Goal: Information Seeking & Learning: Check status

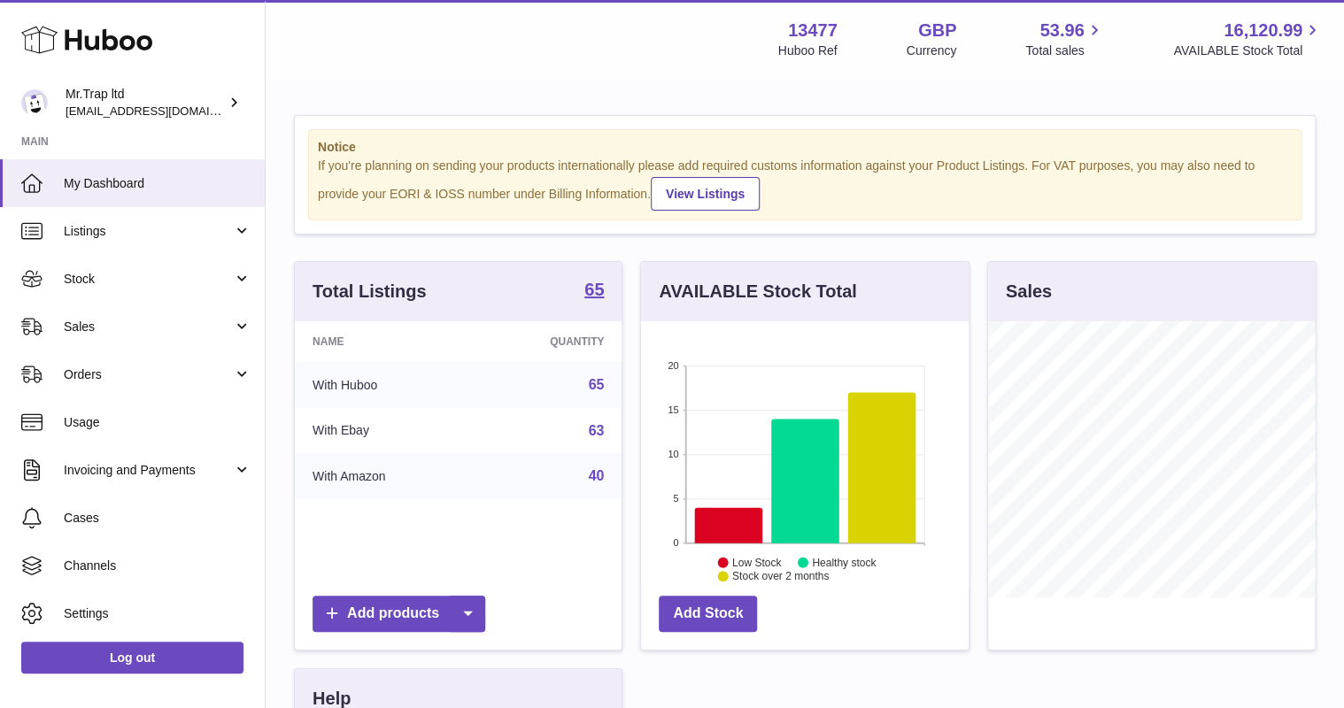
scroll to position [276, 327]
click at [106, 314] on link "Sales" at bounding box center [132, 327] width 265 height 48
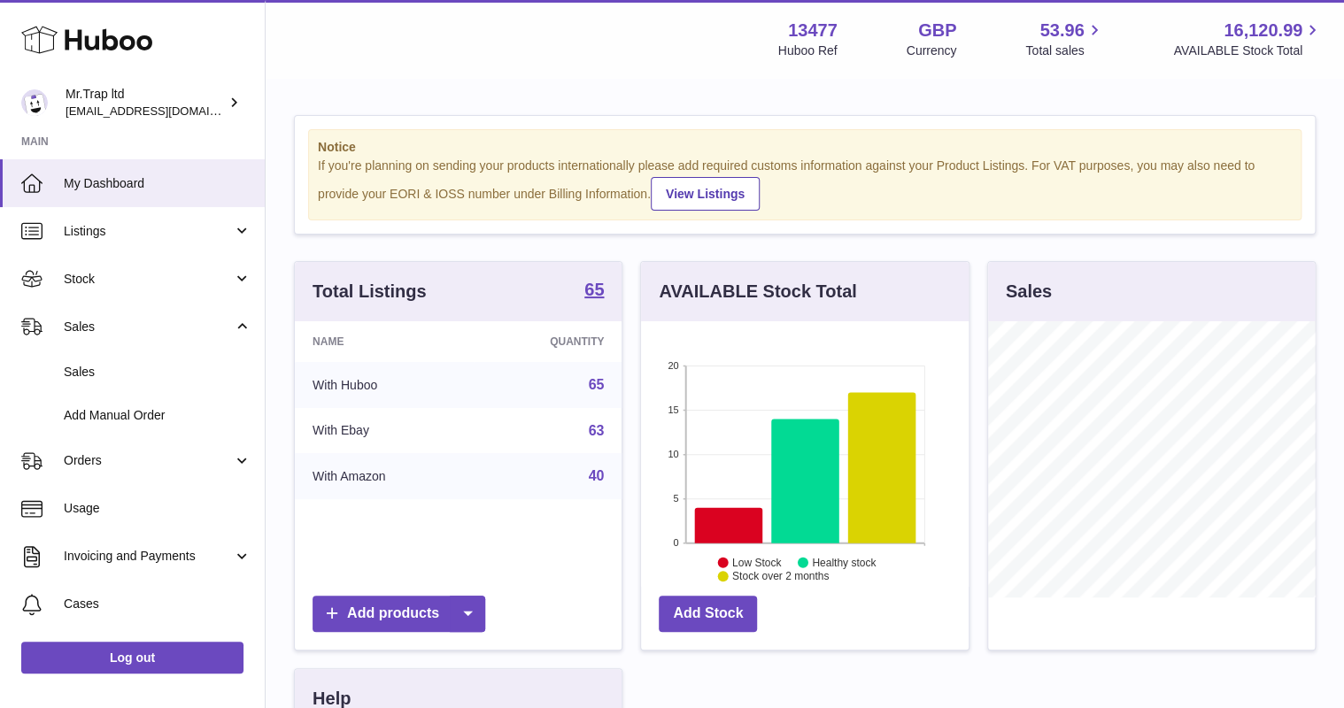
click at [138, 366] on span "Sales" at bounding box center [158, 372] width 188 height 17
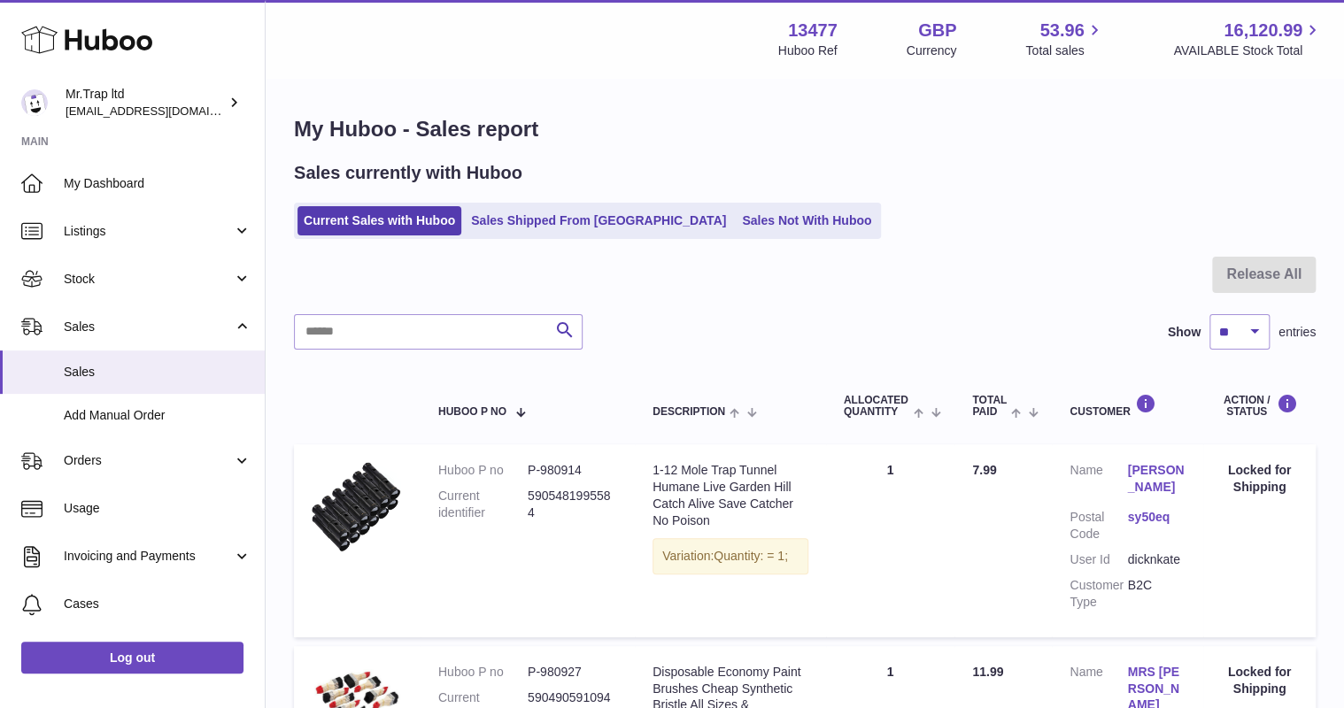
click at [736, 217] on link "Sales Not With Huboo" at bounding box center [807, 220] width 142 height 29
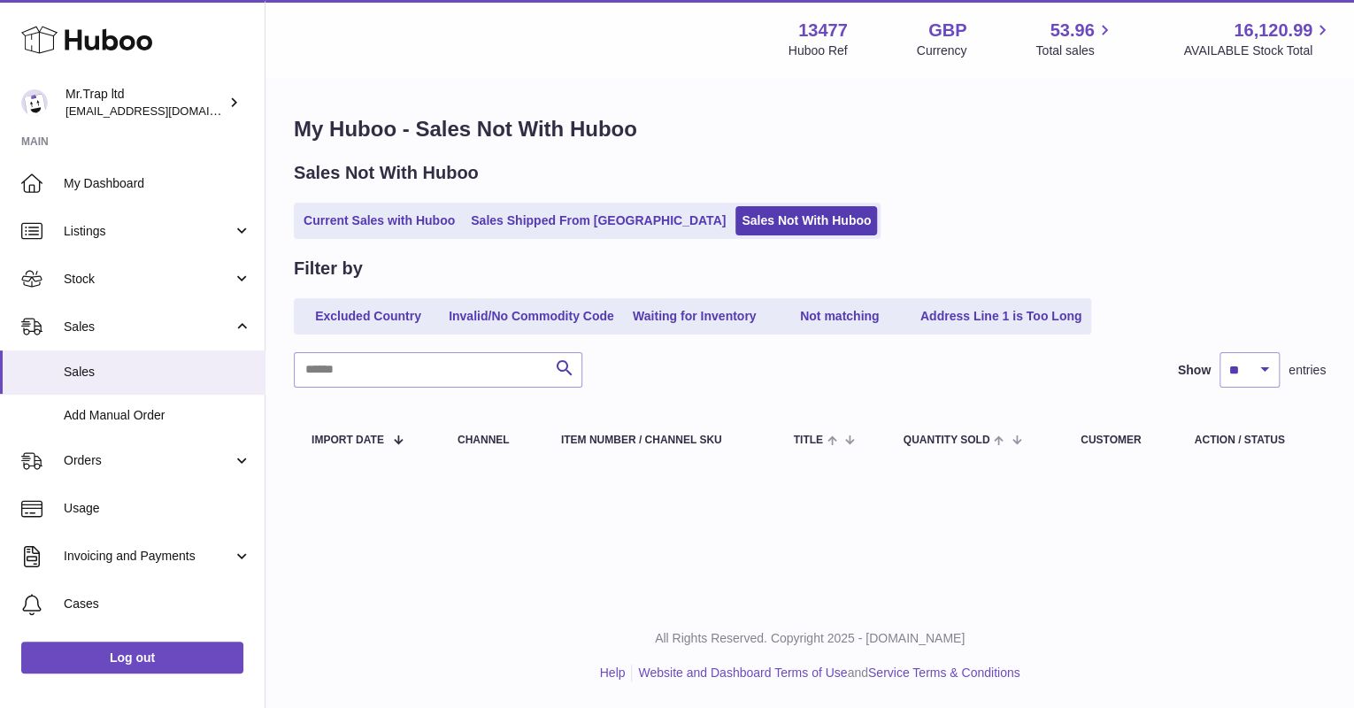
click at [569, 233] on link "Sales Shipped From Huboo" at bounding box center [598, 220] width 267 height 29
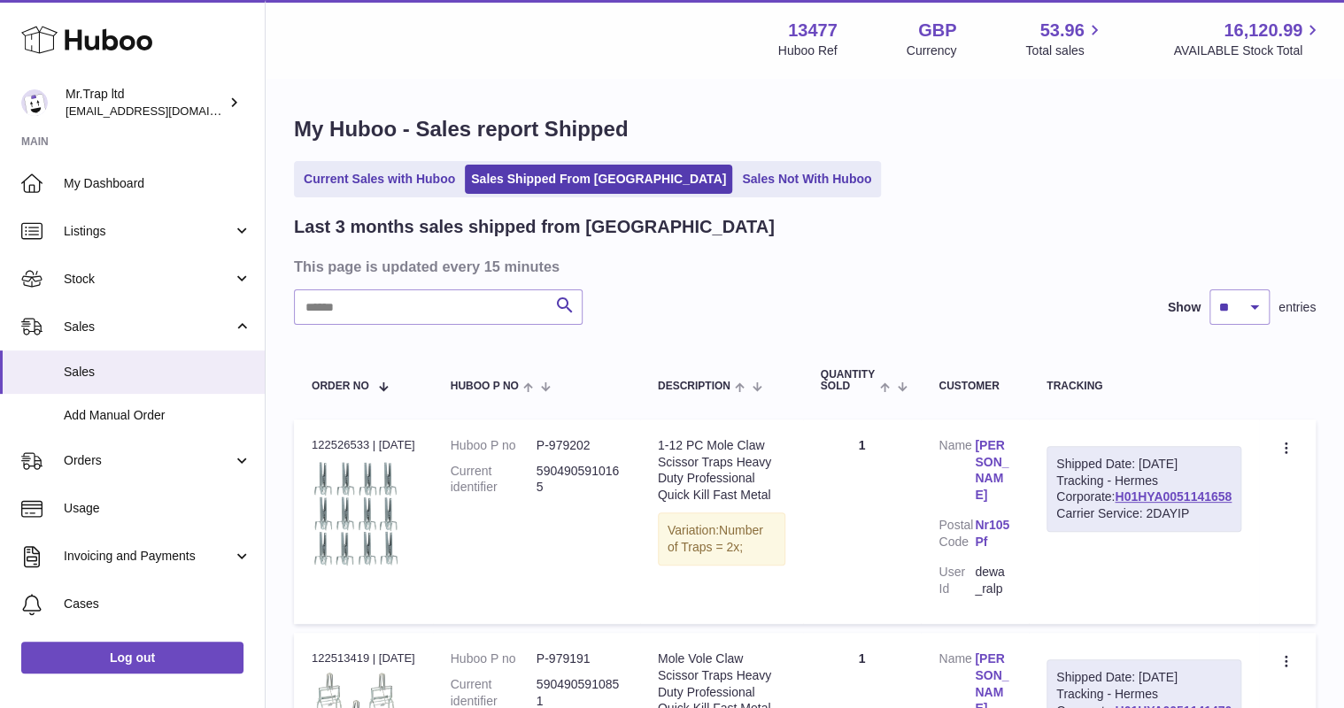
click at [335, 166] on link "Current Sales with Huboo" at bounding box center [379, 179] width 164 height 29
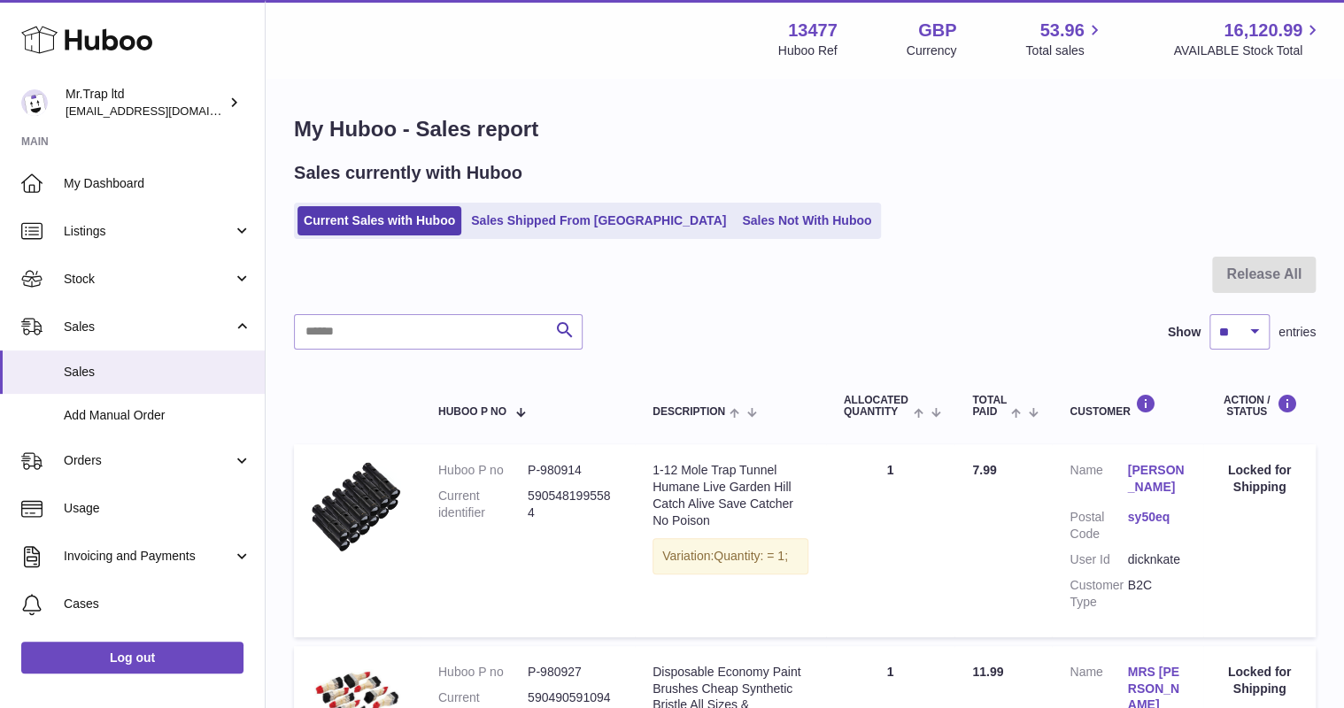
click at [99, 58] on div "Huboo" at bounding box center [132, 41] width 265 height 77
click at [102, 53] on icon at bounding box center [86, 39] width 131 height 35
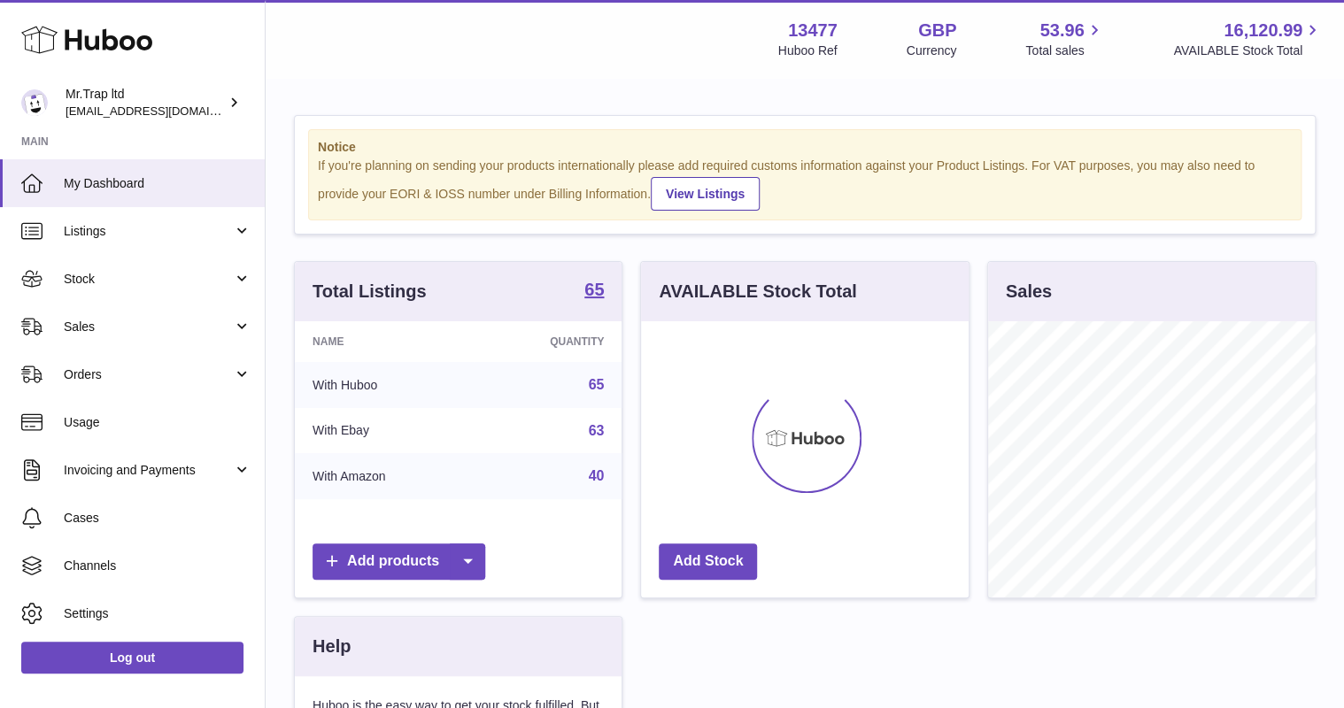
scroll to position [276, 327]
